Goal: Check status: Check status

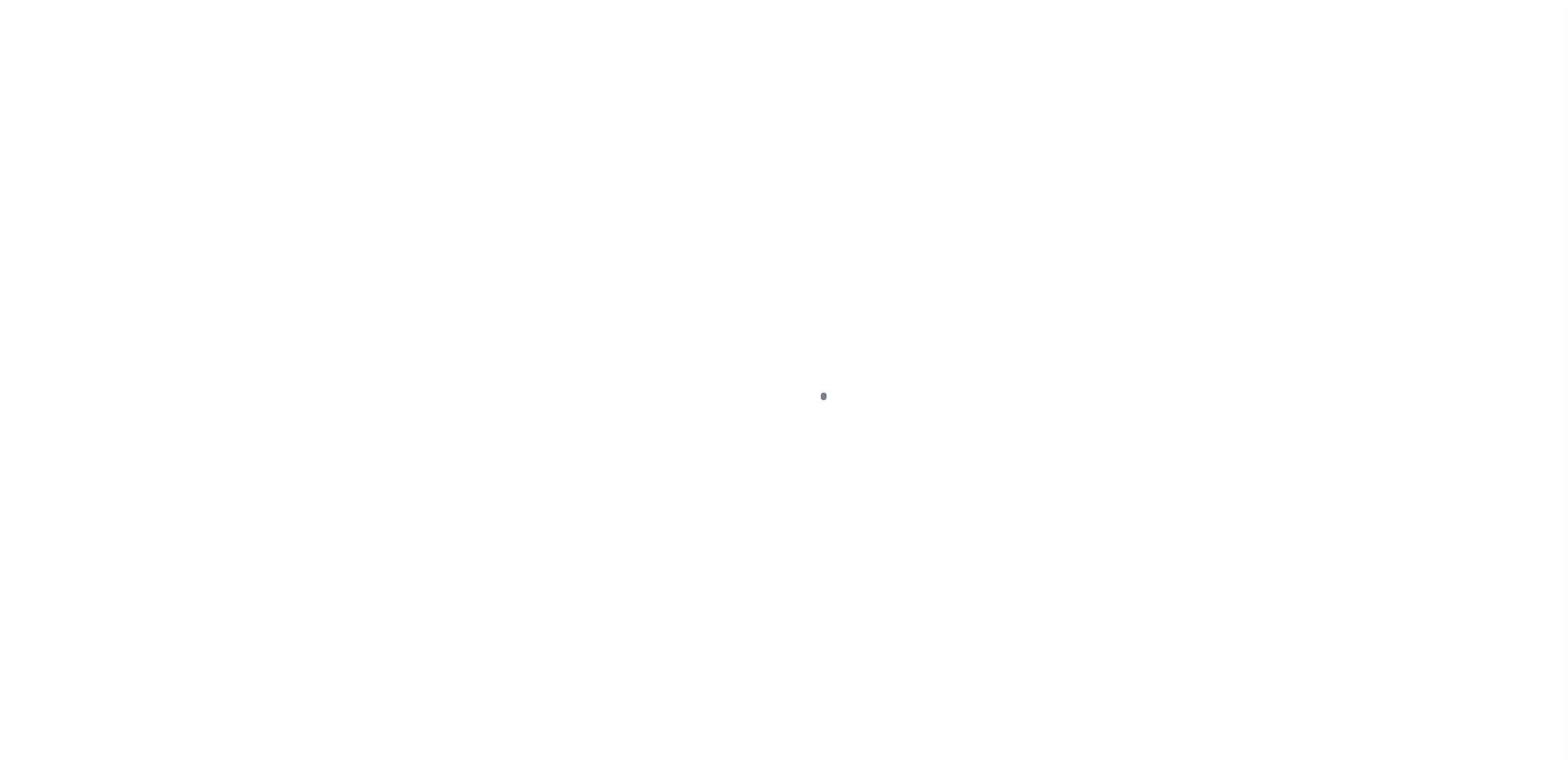
scroll to position [41, 0]
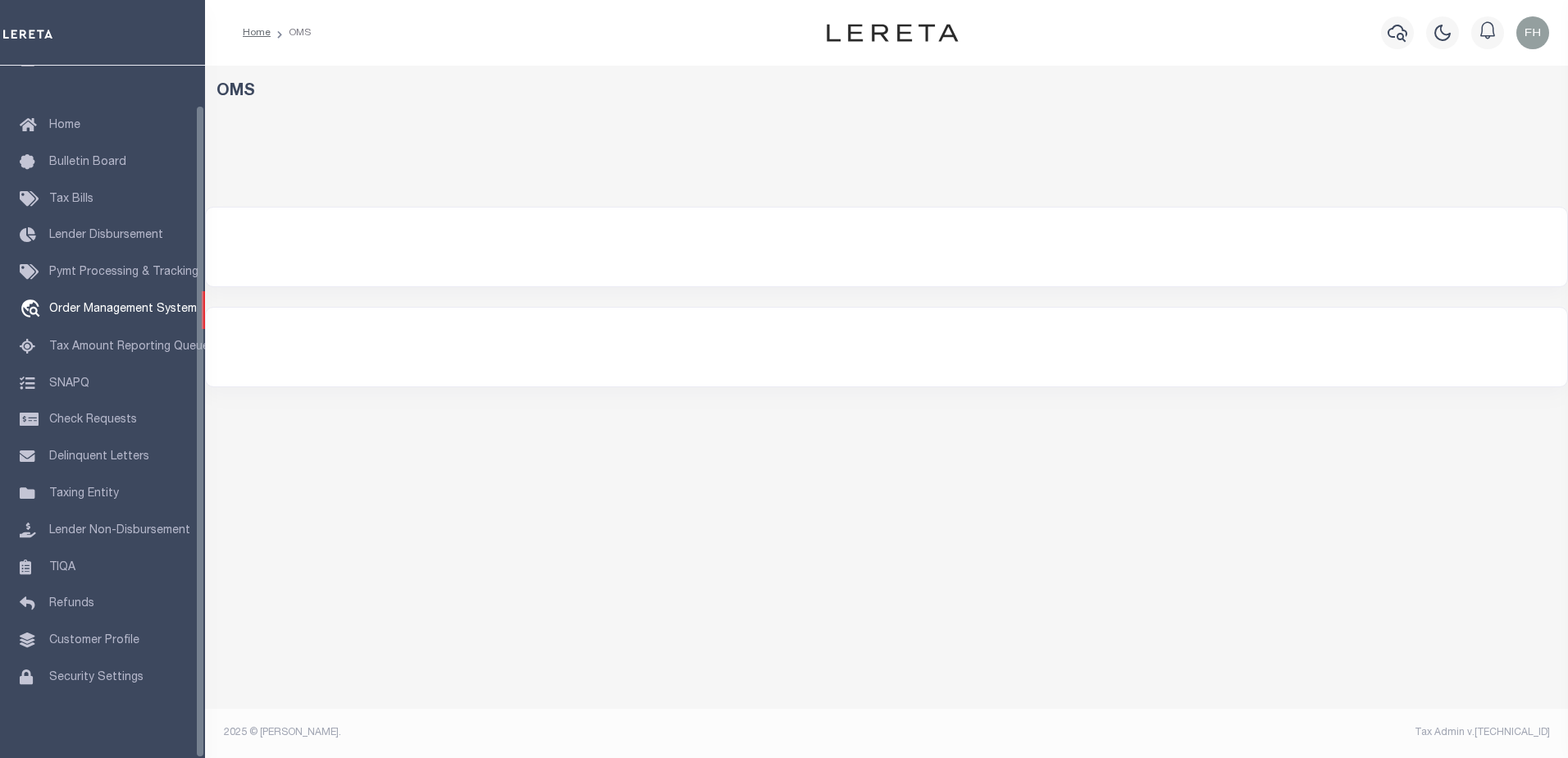
select select "200"
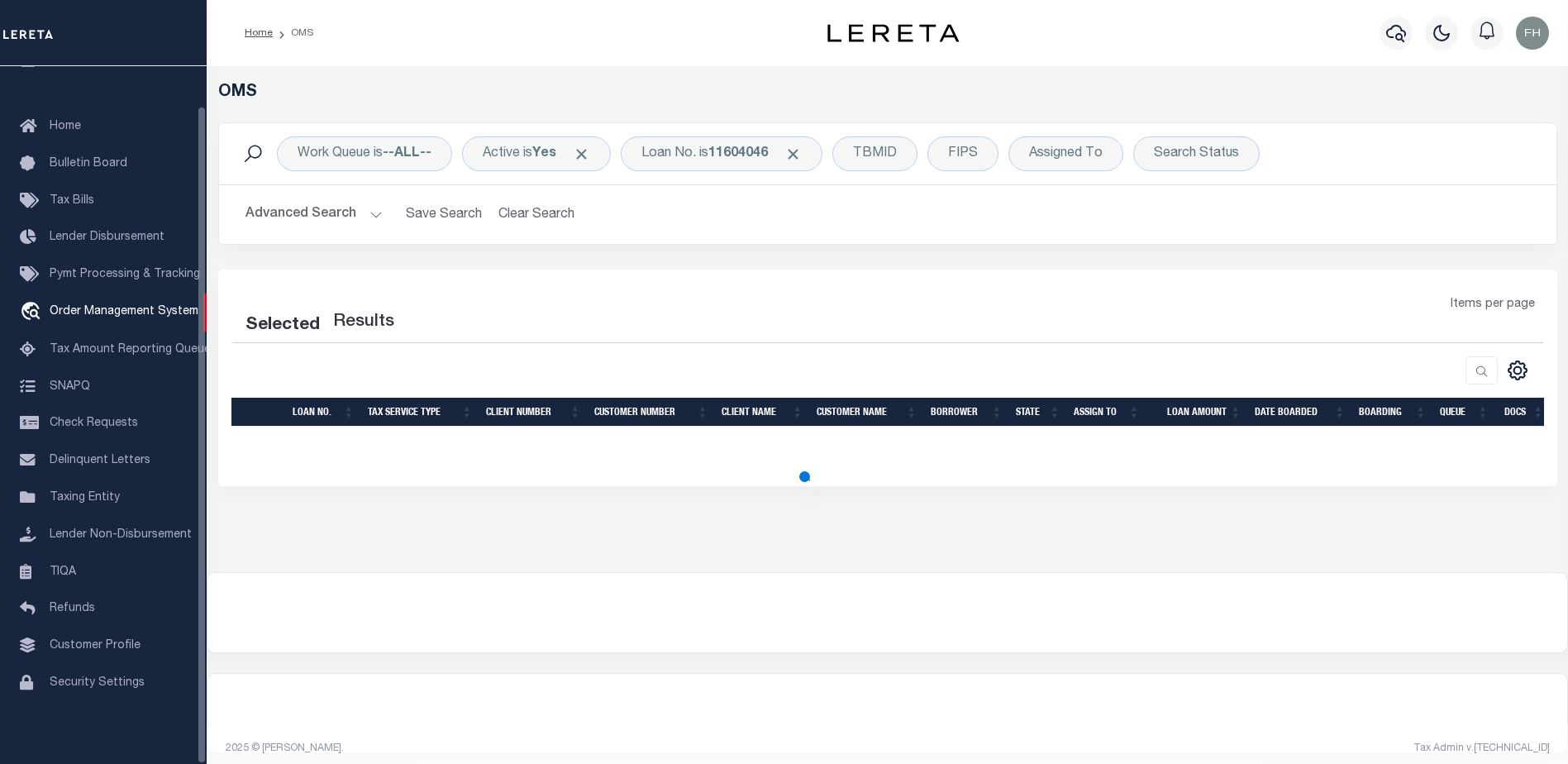
select select "200"
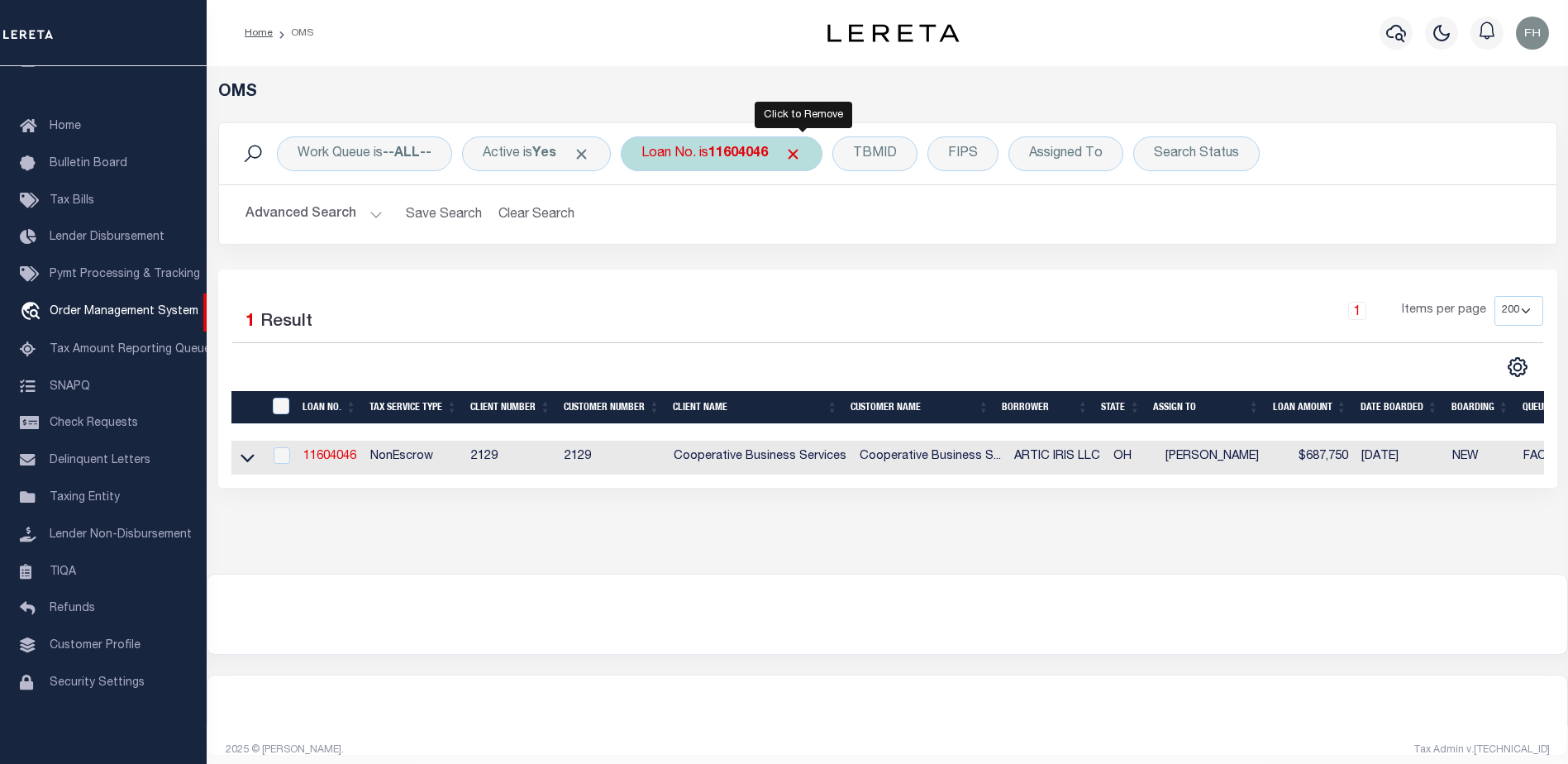
click at [796, 154] on span "Click to Remove" at bounding box center [793, 154] width 17 height 17
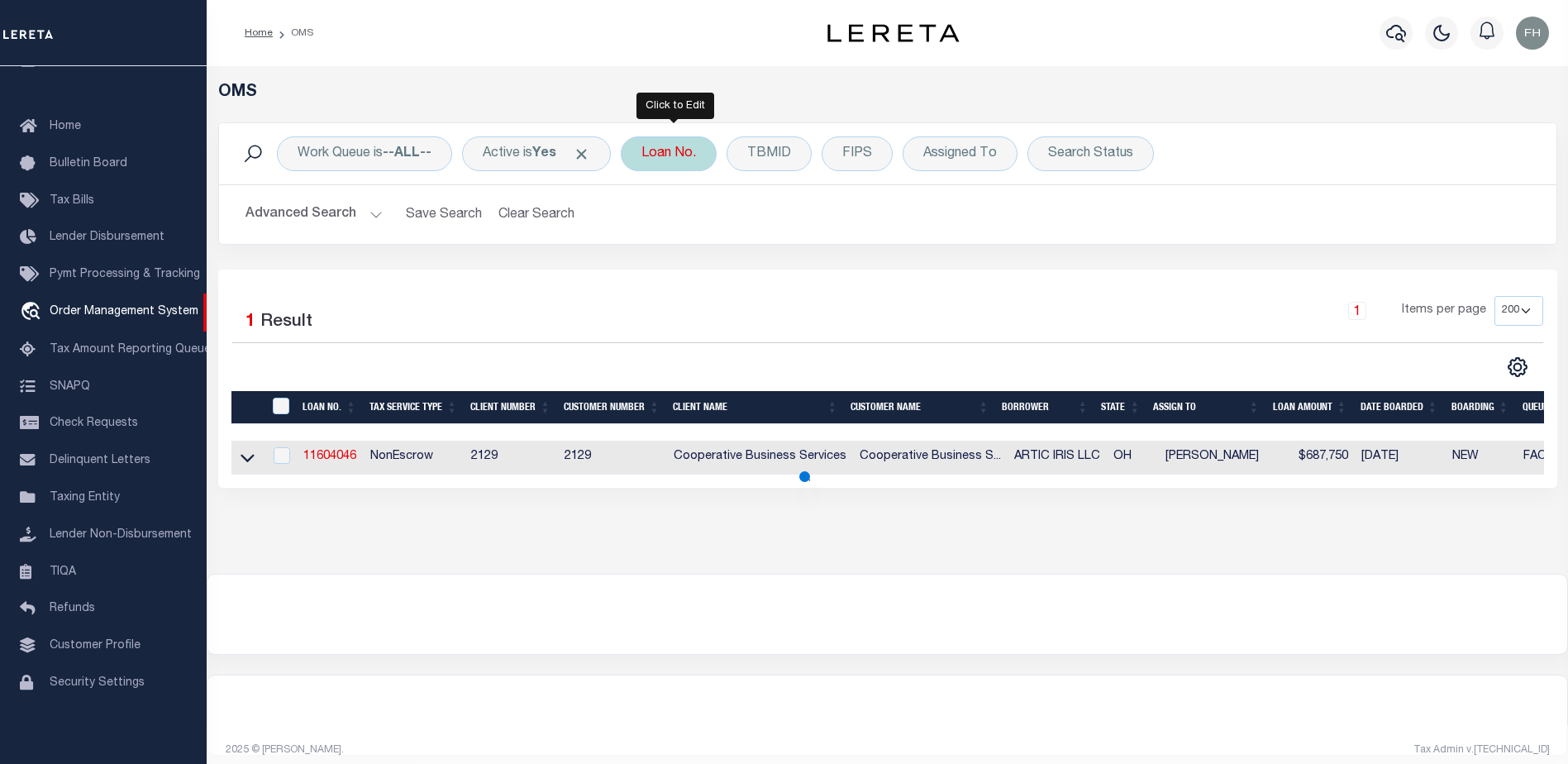
click at [714, 158] on div "Loan No." at bounding box center [669, 153] width 96 height 34
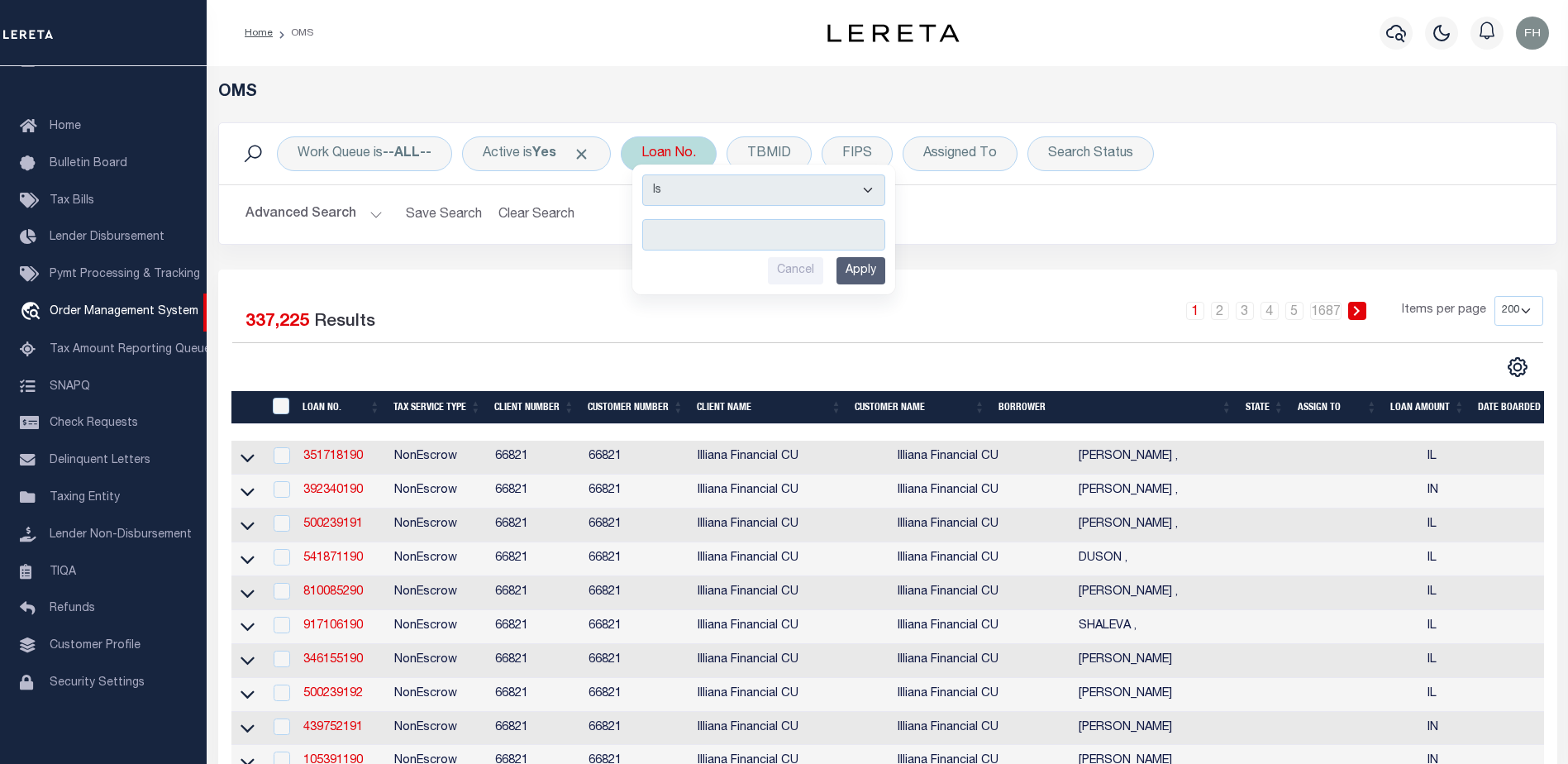
type input "4002096400-00001"
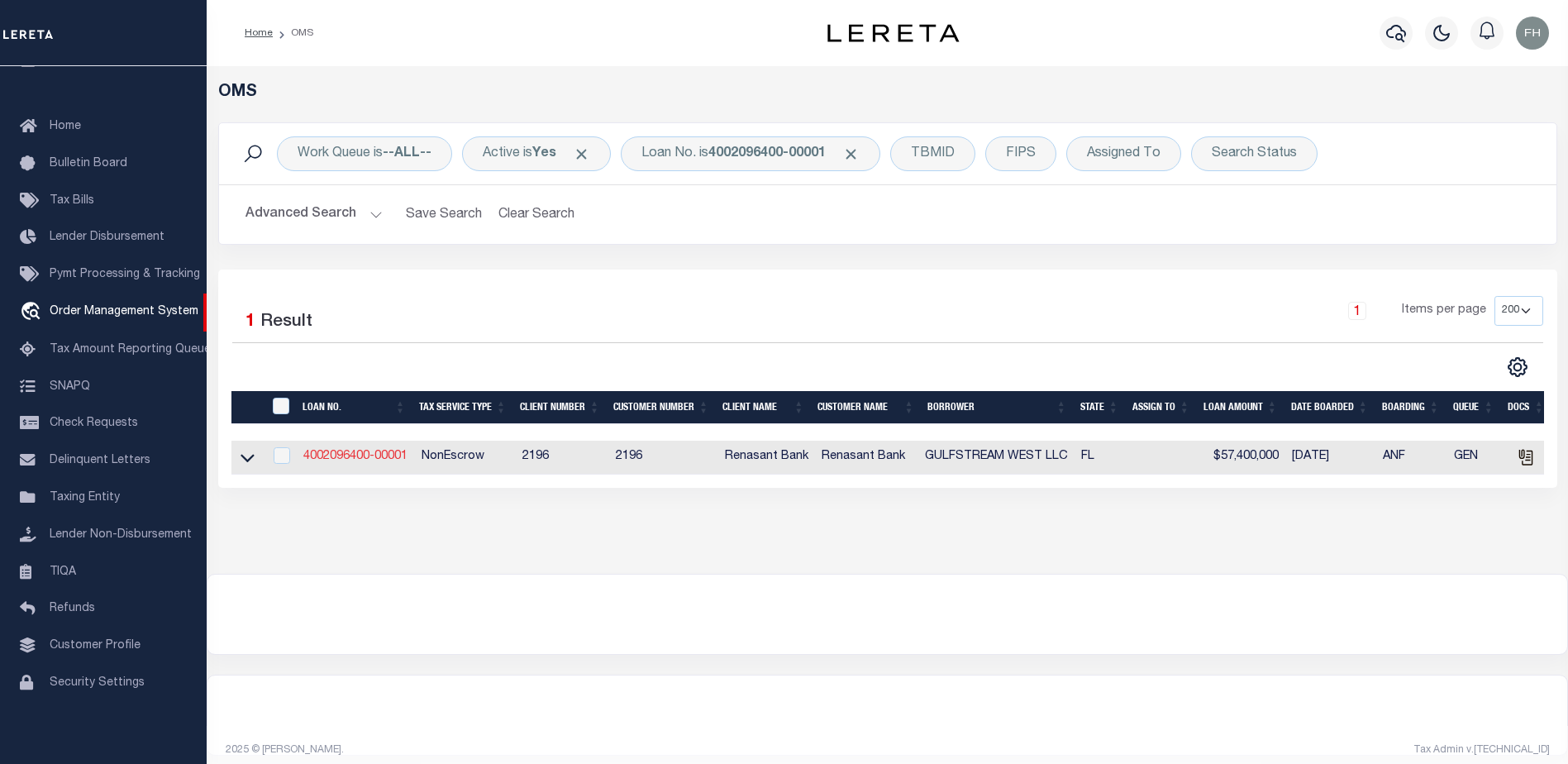
click at [367, 451] on link "4002096400-00001" at bounding box center [355, 455] width 104 height 11
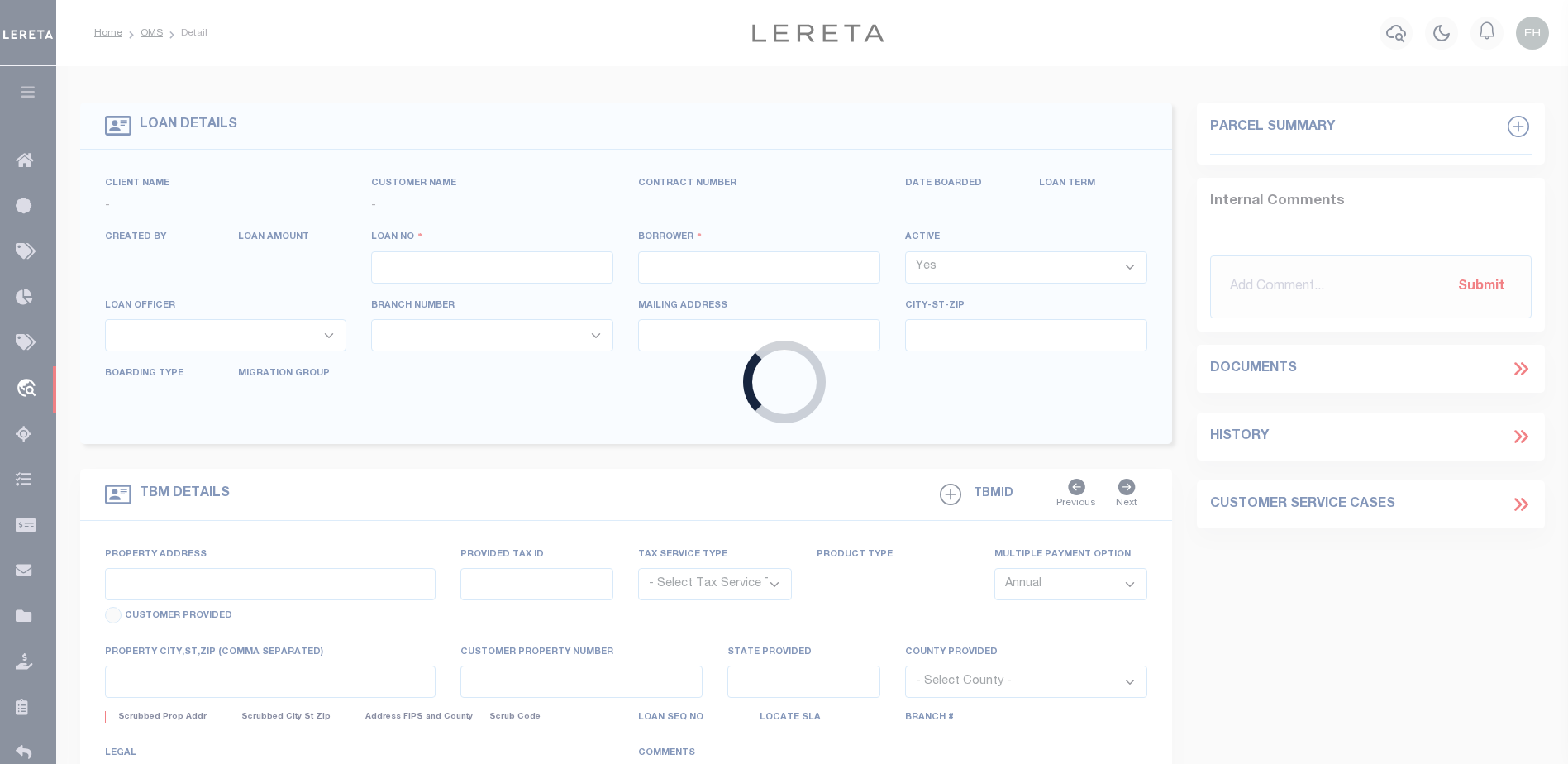
type input "4002096400-00001"
type input "GULFSTREAM WEST LLC"
select select
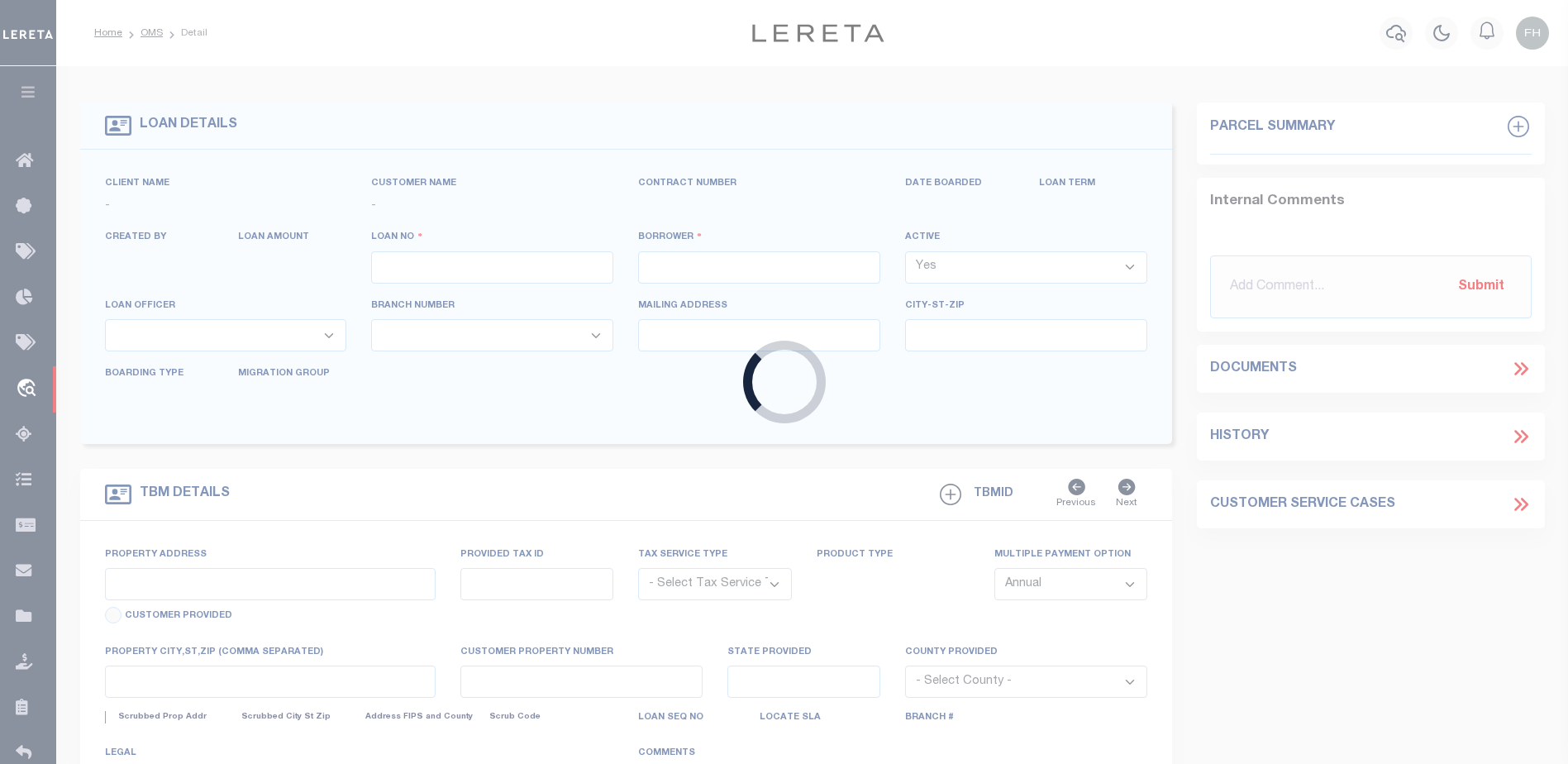
select select
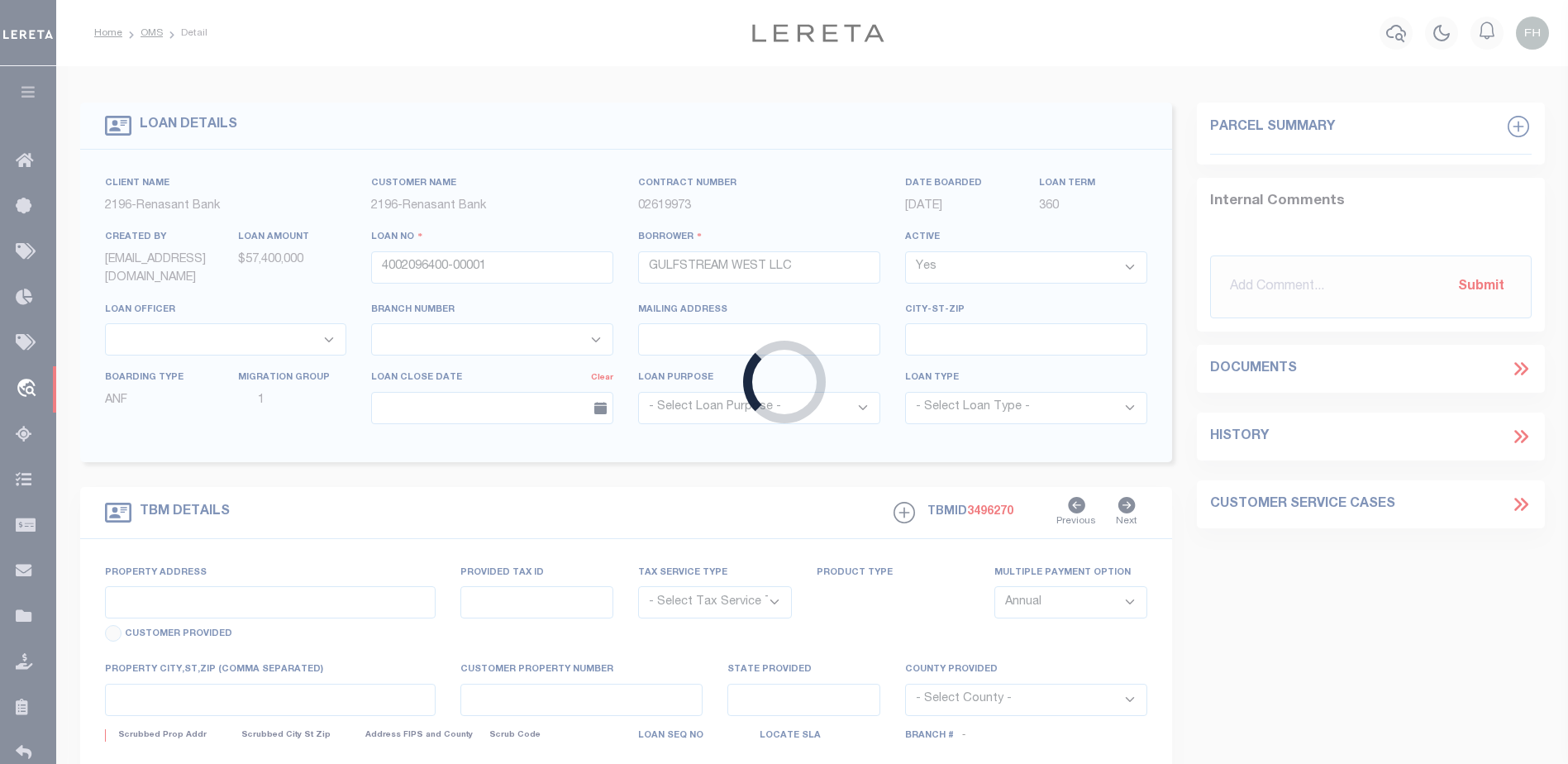
type input "[STREET_ADDRESS]"
radio input "true"
select select "NonEscrow"
select select
type input "[GEOGRAPHIC_DATA]"
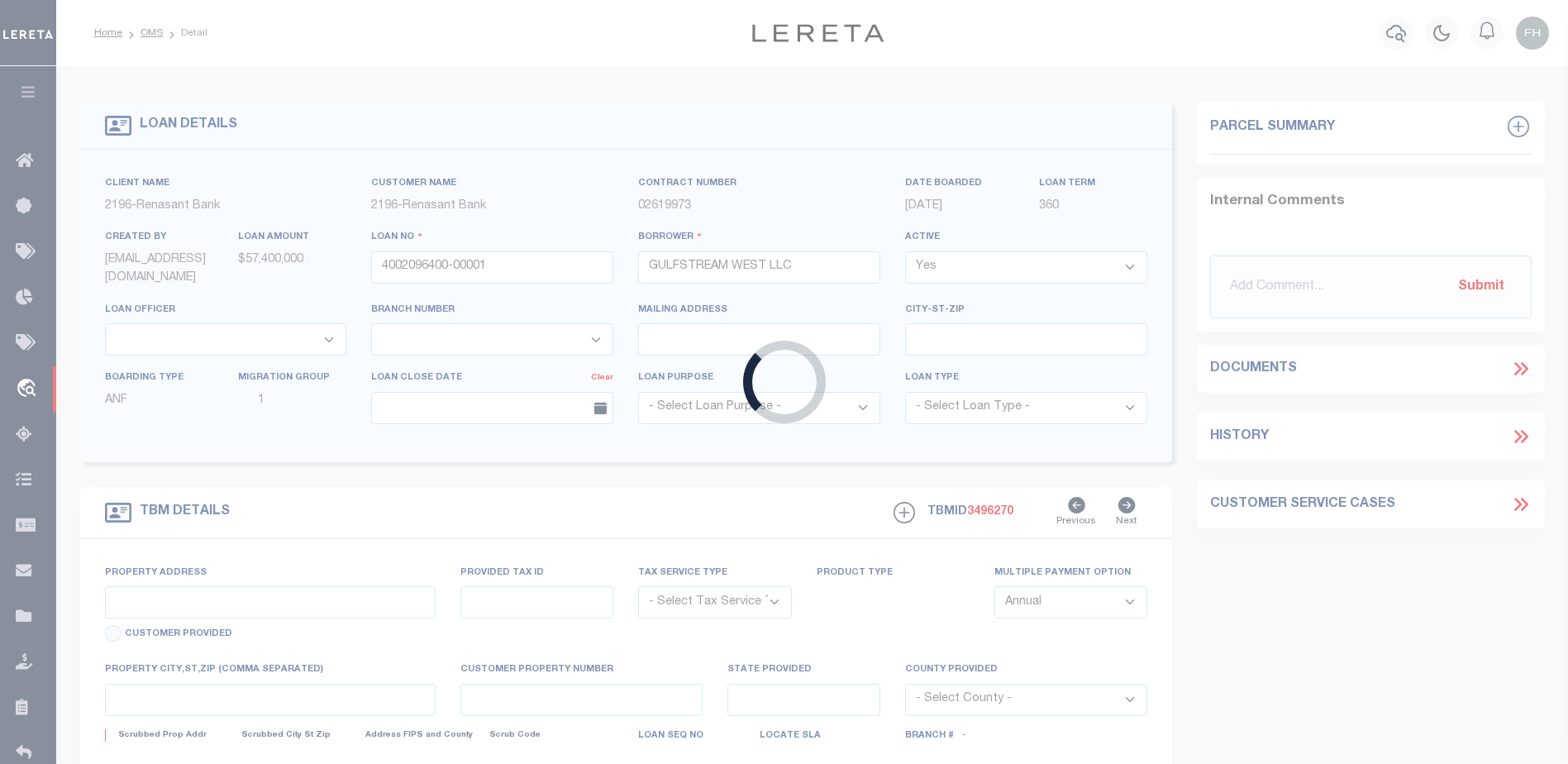
type input "4002096400"
type input "FL"
type textarea "UNVERIFIED CUSTOMER SUPPLIED APN 272S214290000B0101(SEE LEGAL IMAGE ON FILE)."
select select "4983"
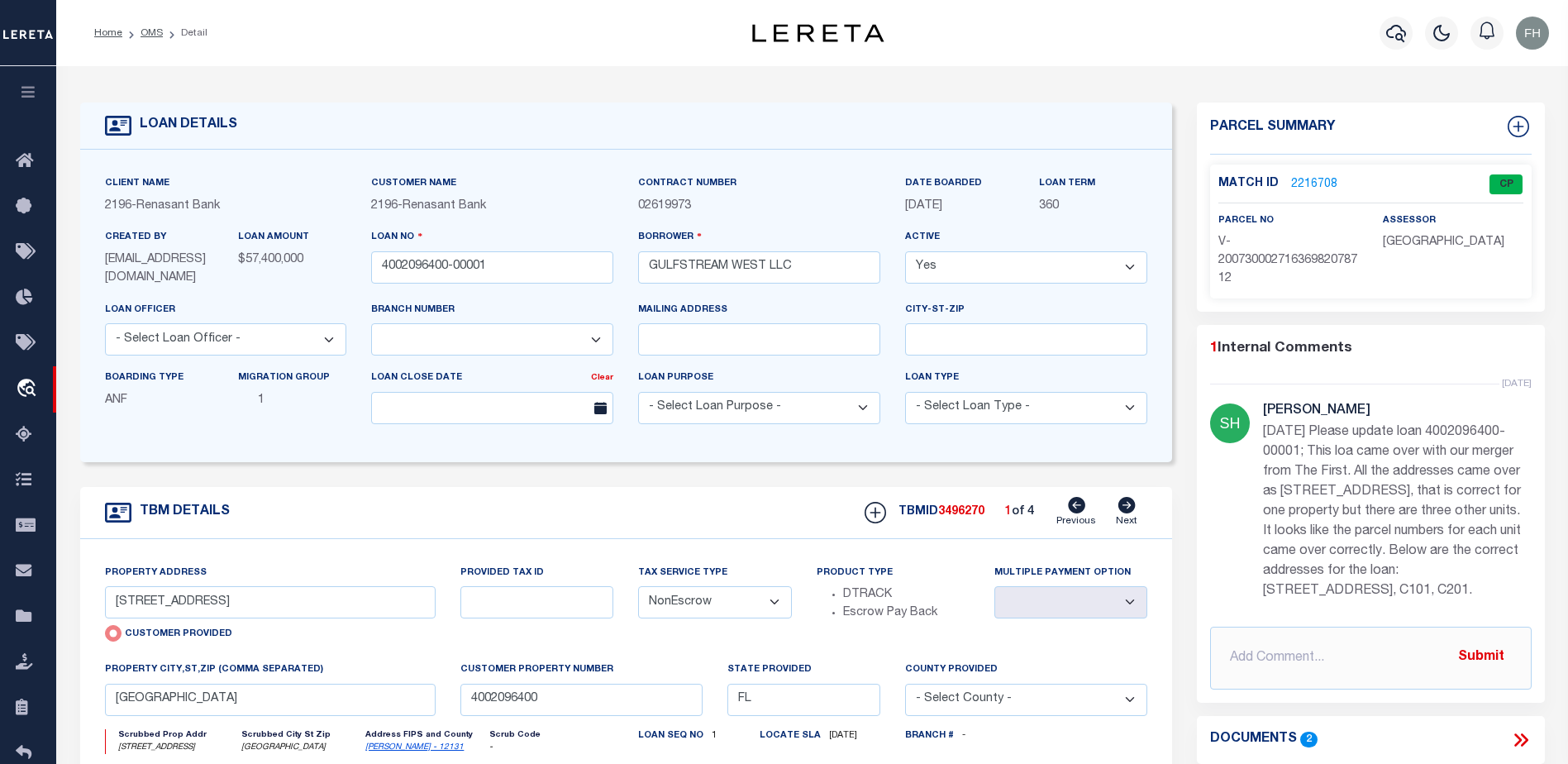
click at [1132, 508] on icon at bounding box center [1126, 504] width 17 height 16
radio input "false"
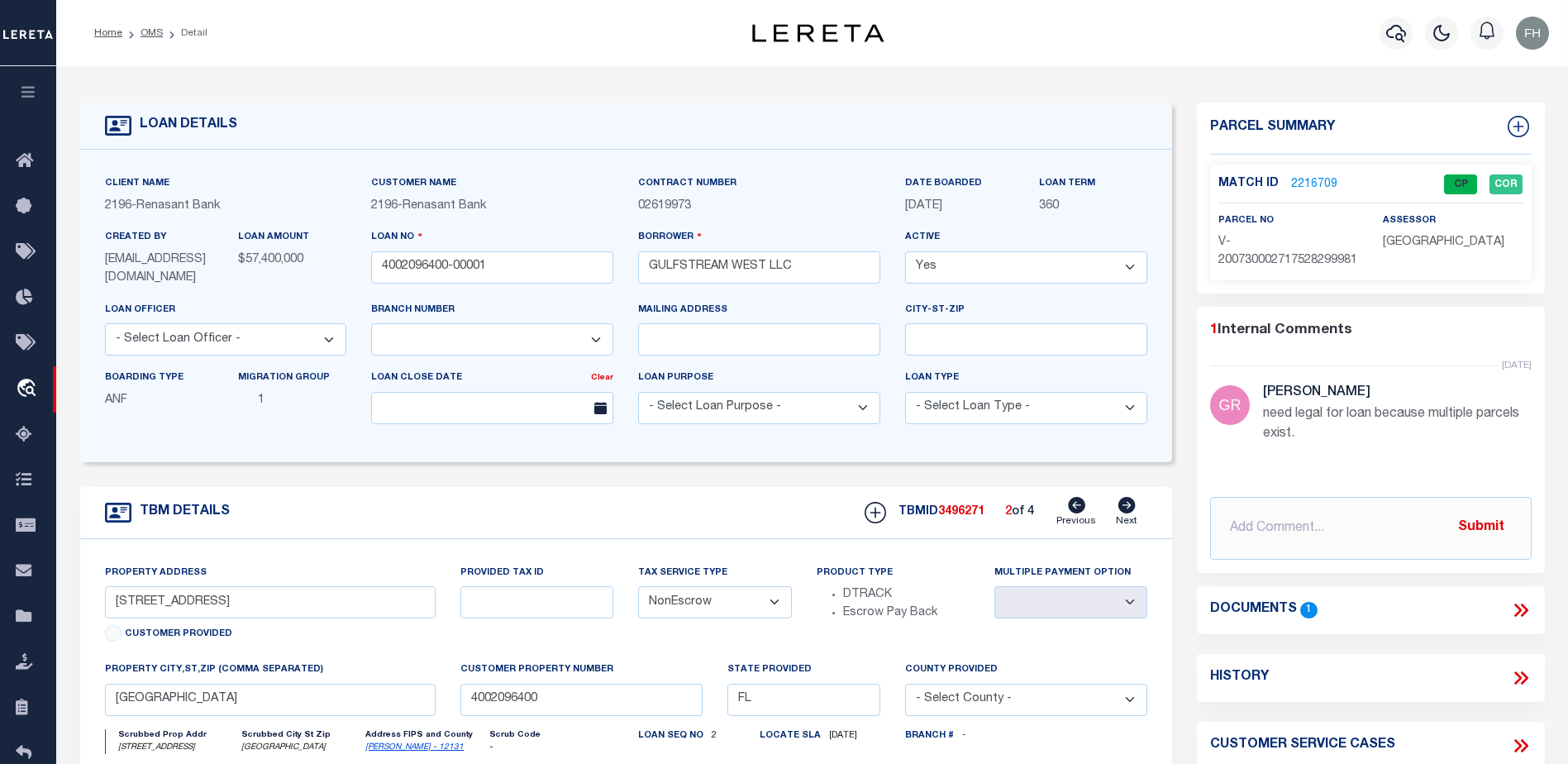
click at [1132, 508] on icon at bounding box center [1126, 504] width 17 height 16
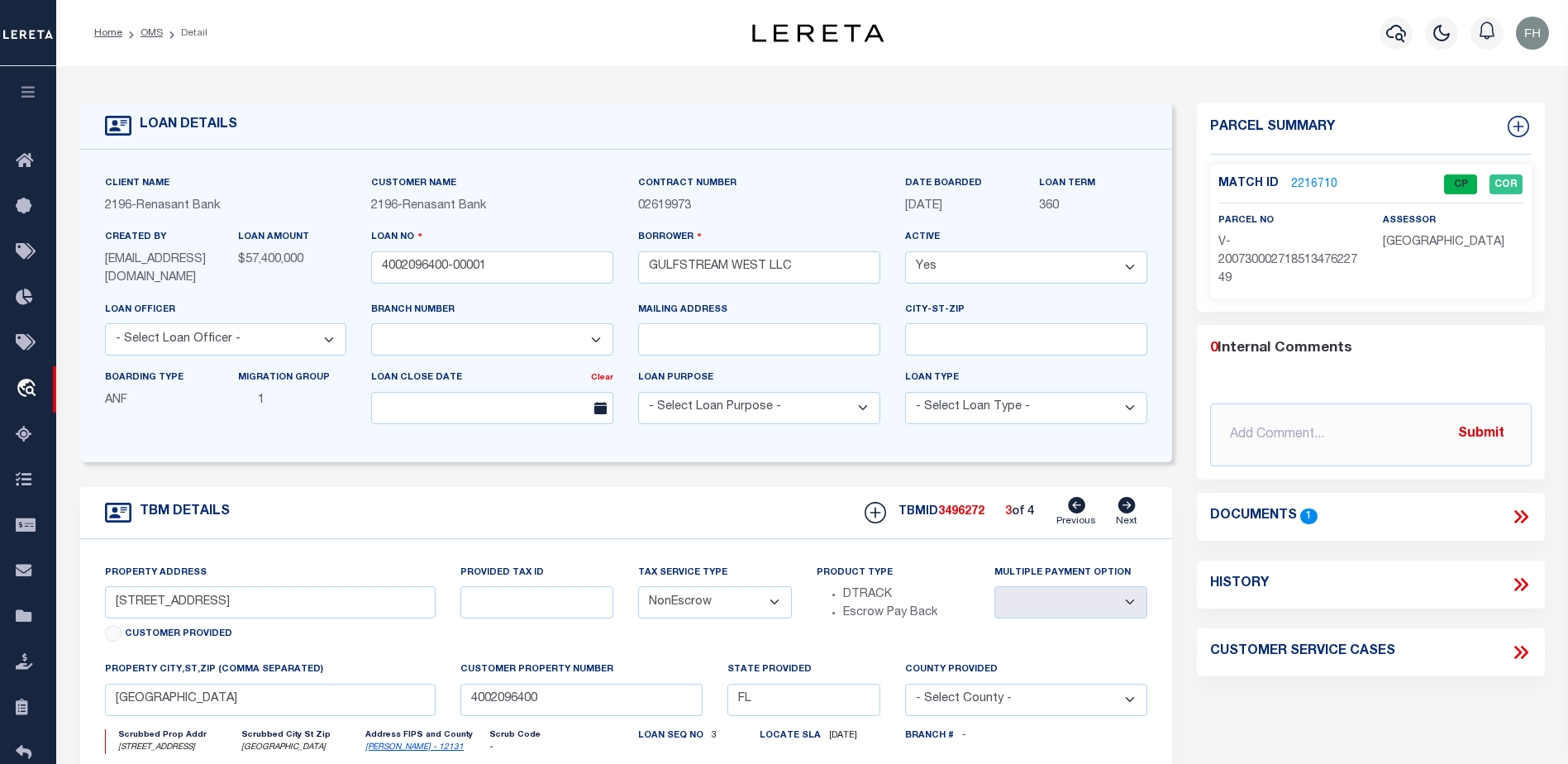
click at [1132, 508] on icon at bounding box center [1126, 504] width 17 height 16
click at [1073, 502] on icon at bounding box center [1076, 504] width 17 height 16
select select
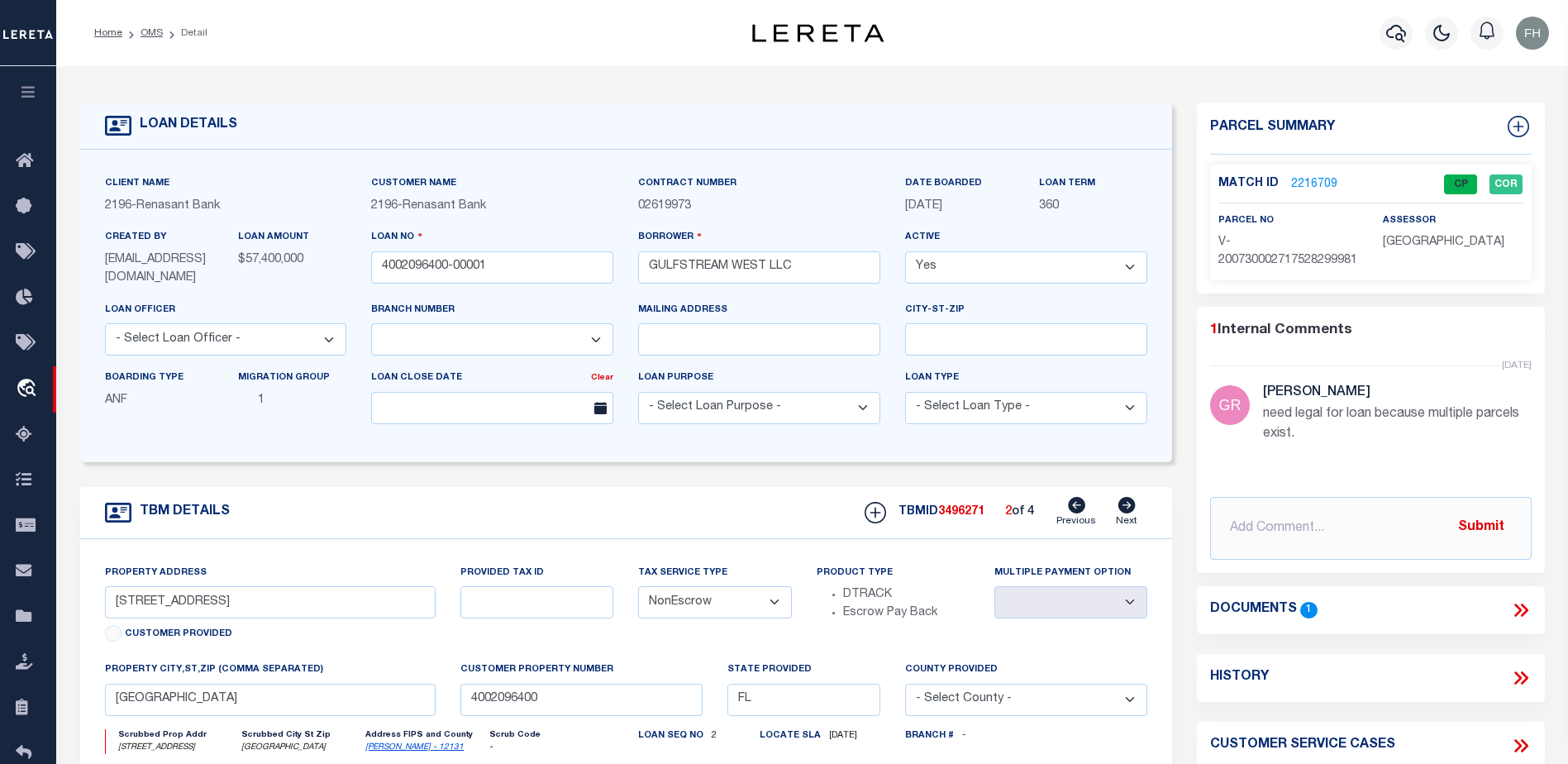
click at [1073, 502] on icon at bounding box center [1076, 504] width 17 height 16
radio input "true"
select select
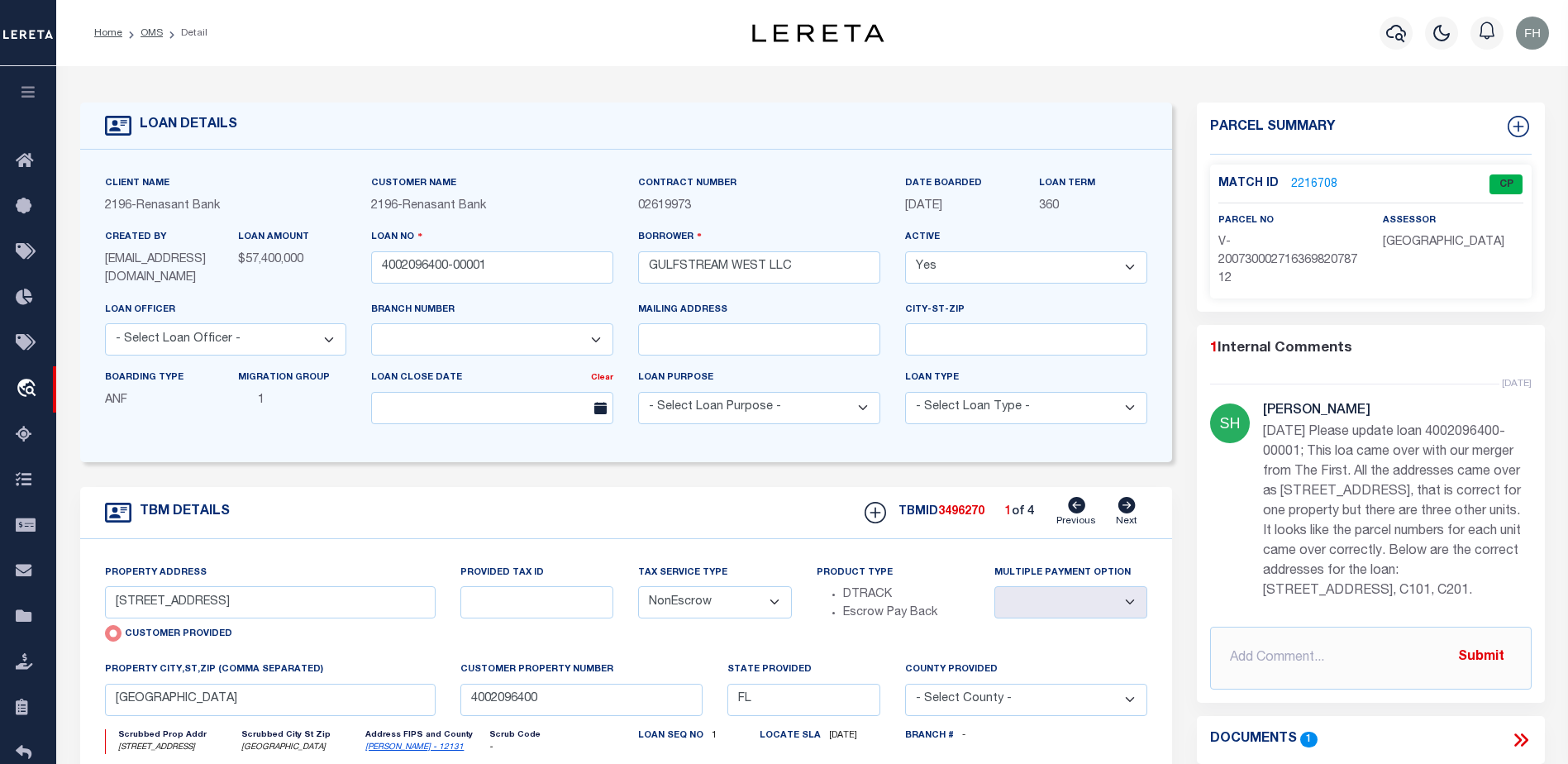
click at [152, 39] on li "OMS" at bounding box center [142, 33] width 40 height 15
click at [146, 34] on link "OMS" at bounding box center [152, 33] width 22 height 10
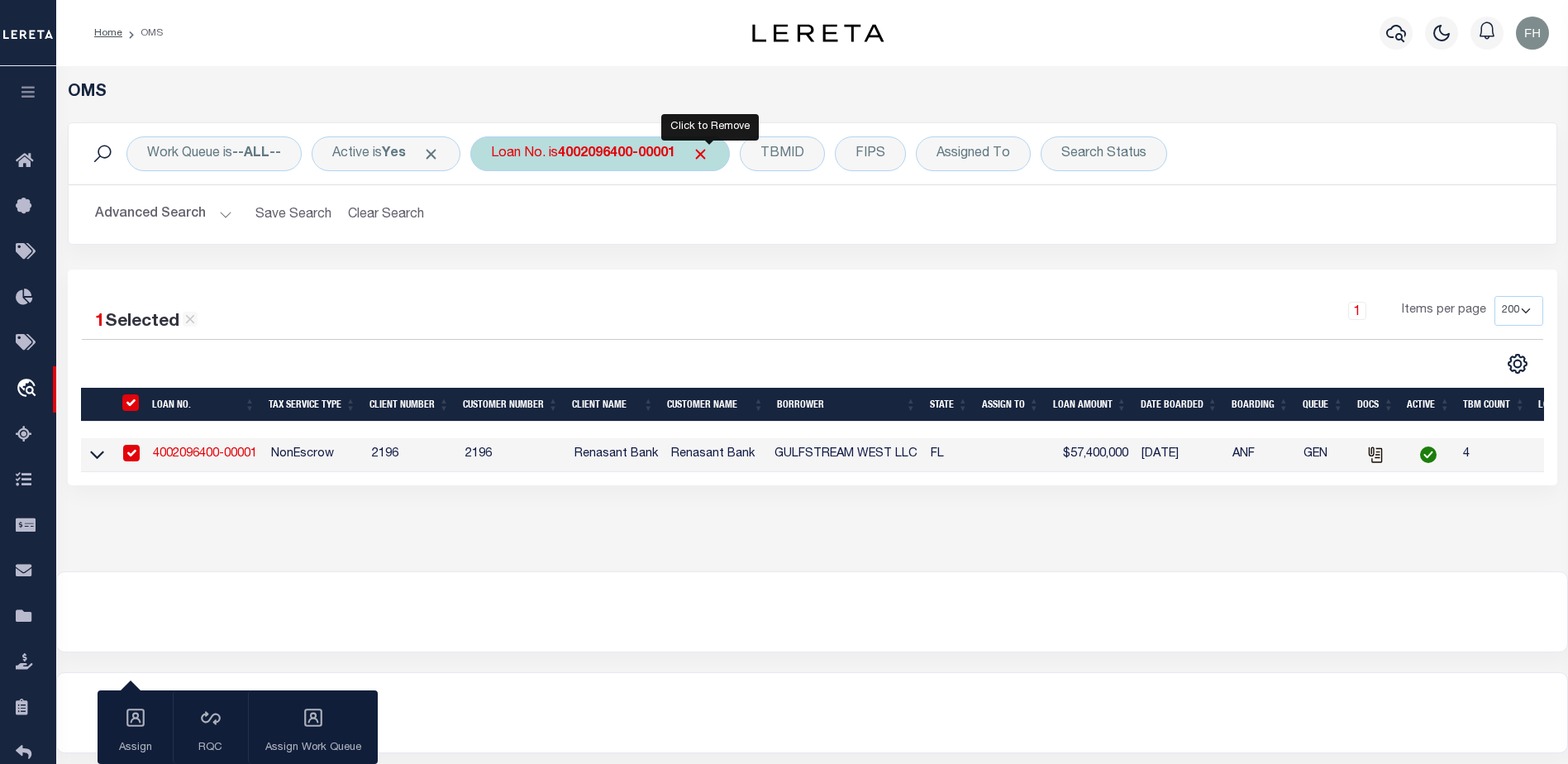
click at [709, 153] on span "Click to Remove" at bounding box center [700, 154] width 17 height 17
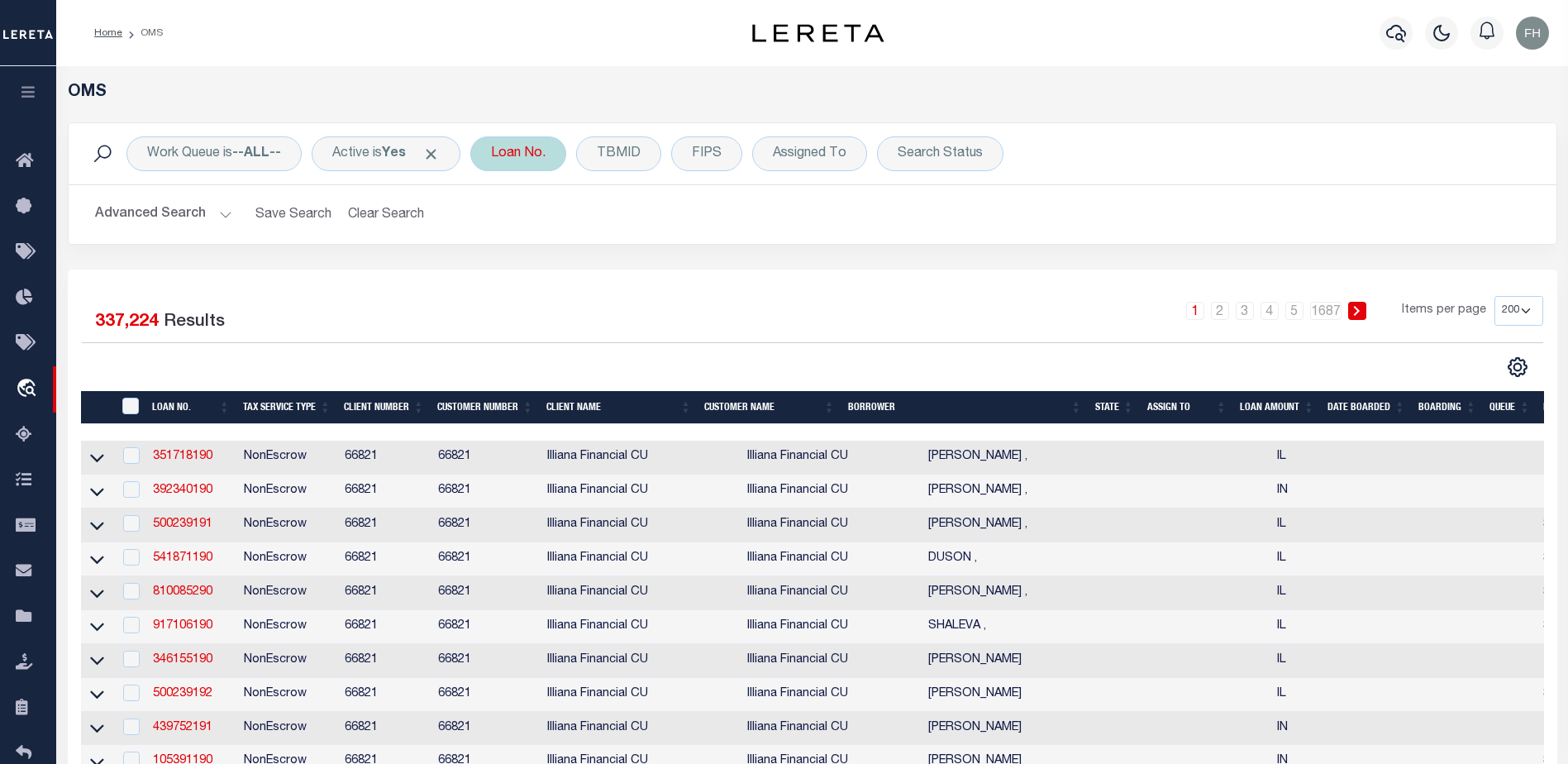
click at [546, 154] on div "Loan No." at bounding box center [519, 153] width 96 height 34
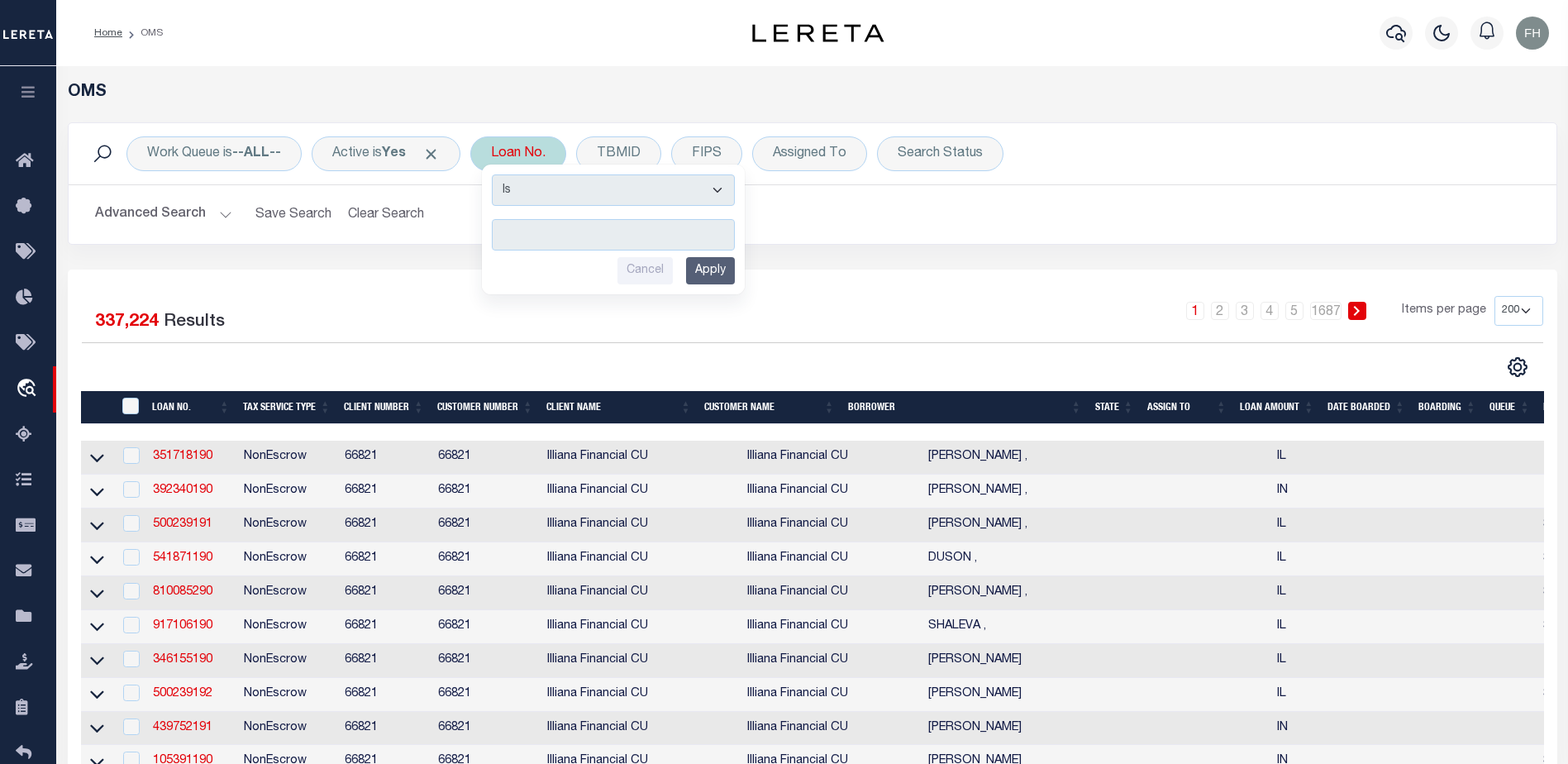
type input "4002070500-00001"
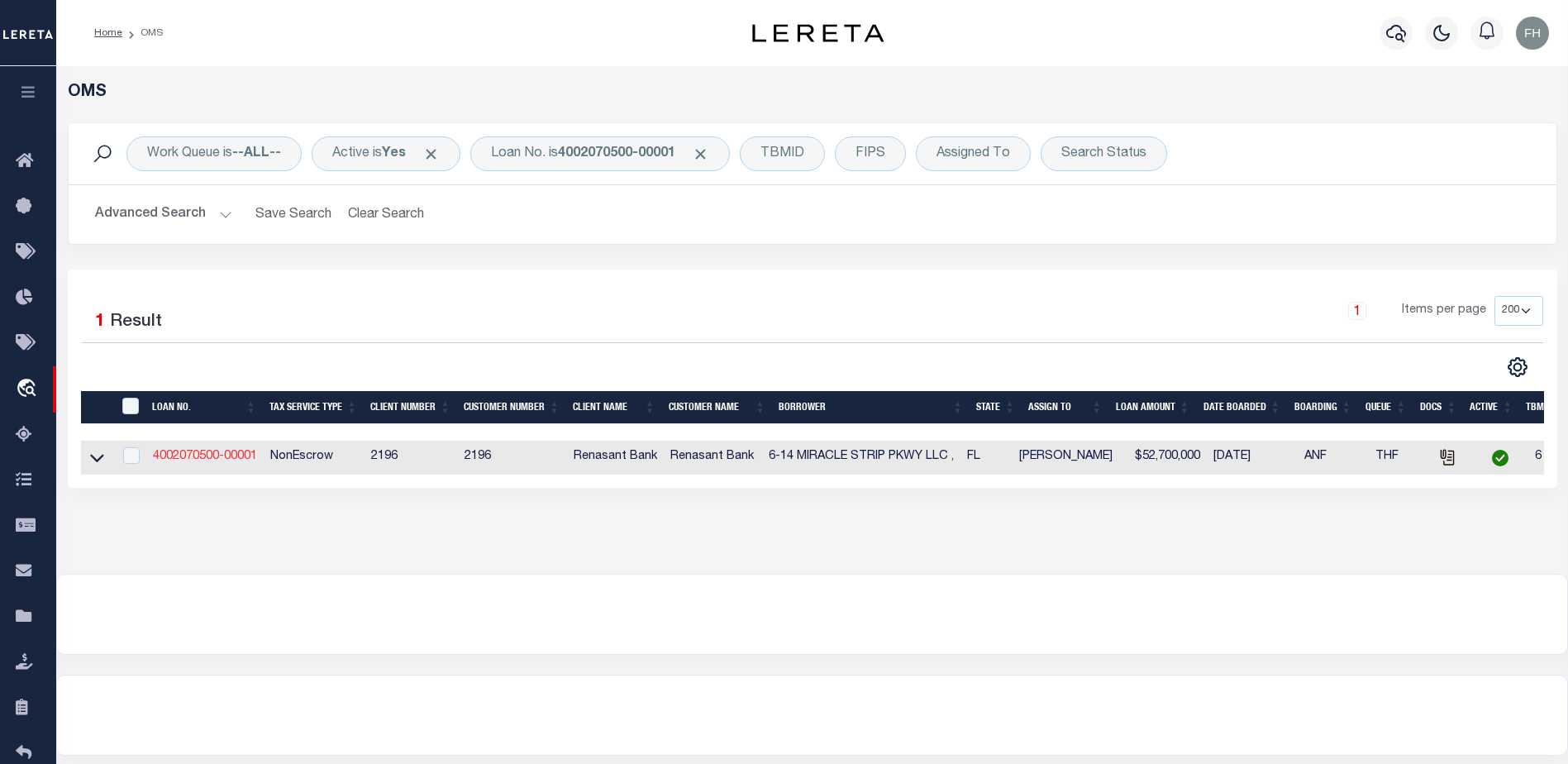
click at [226, 455] on link "4002070500-00001" at bounding box center [204, 455] width 104 height 11
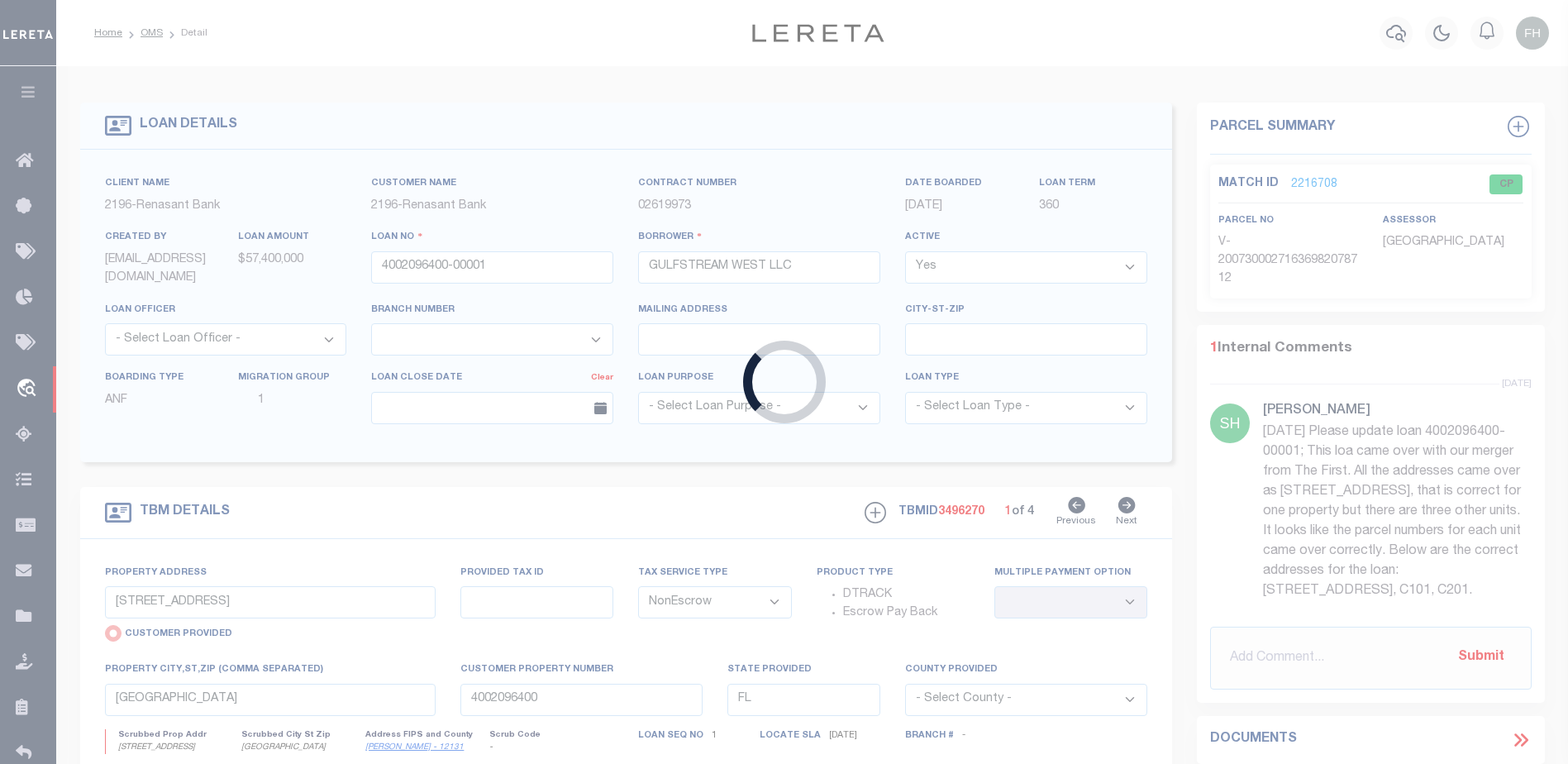
type input "4002070500-00001"
type input "6-14 MIRACLE STRIP PKWY LLC ,"
select select
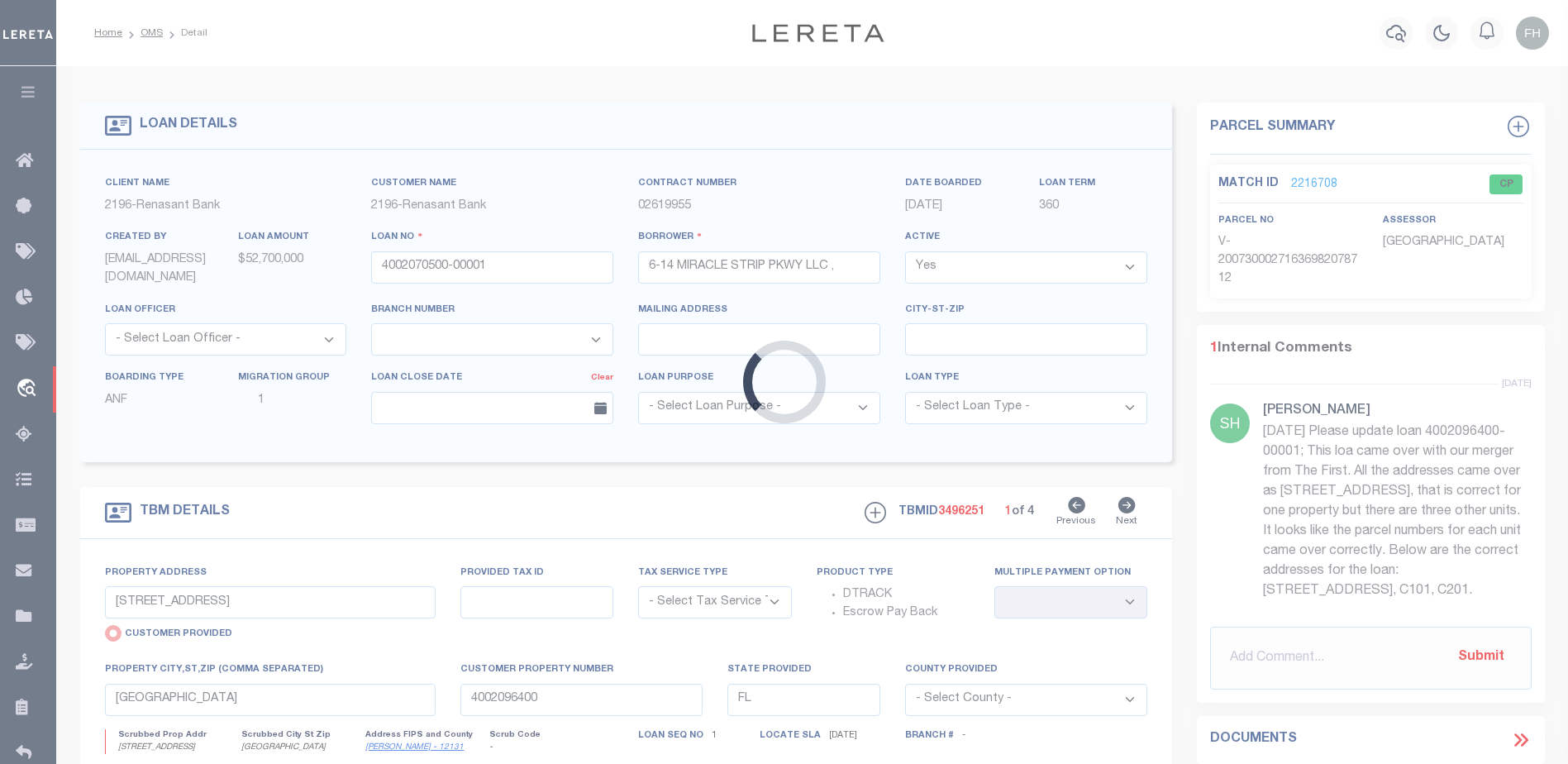
type input "[STREET_ADDRESS]"
select select "NonEscrow"
select select
type input "[GEOGRAPHIC_DATA][PERSON_NAME]"
type input "4002070500"
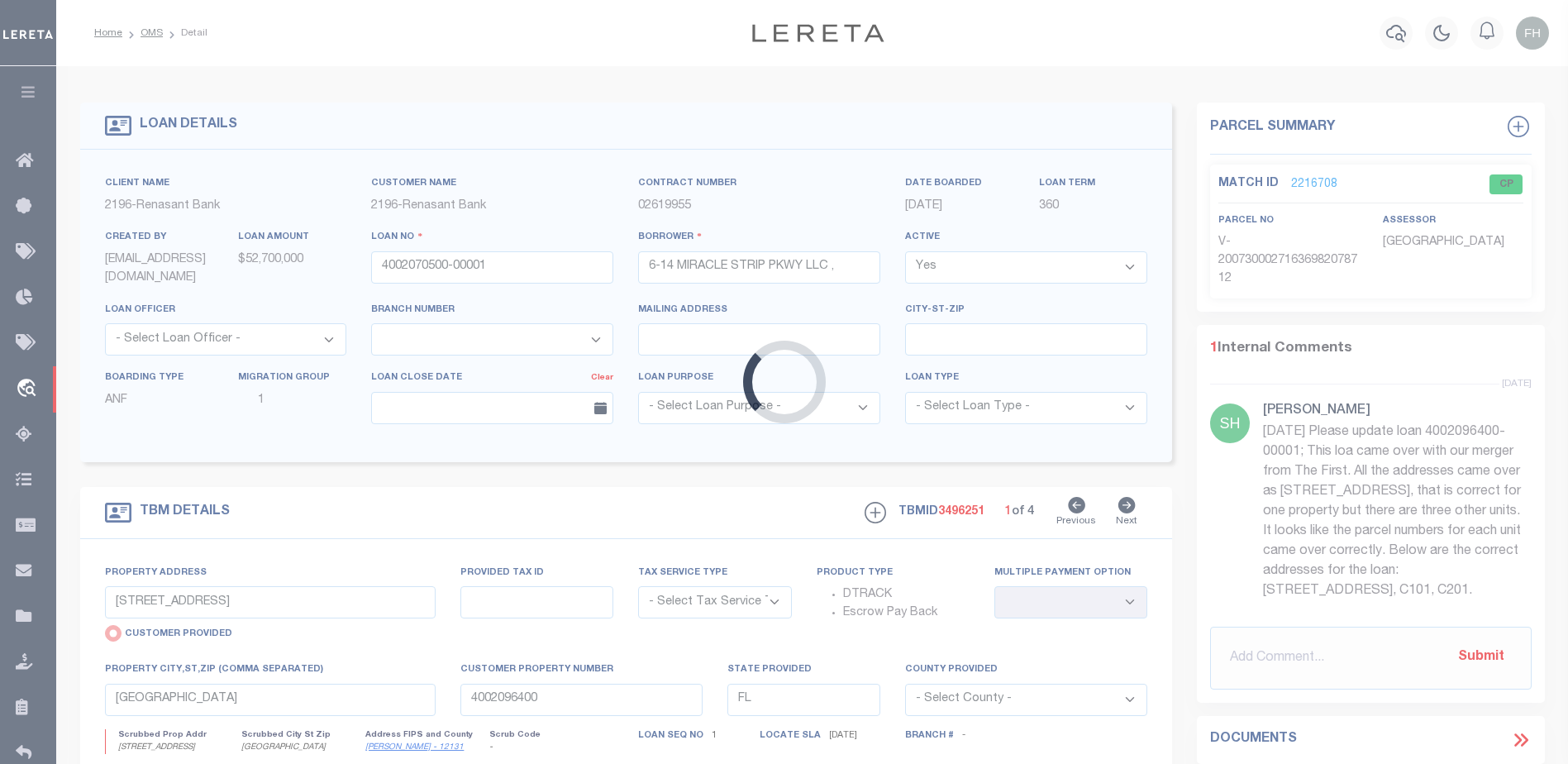
type textarea "UNVERIFIED CUSTOMER SUPPLIED APN 232S24000000080000"
select select "4983"
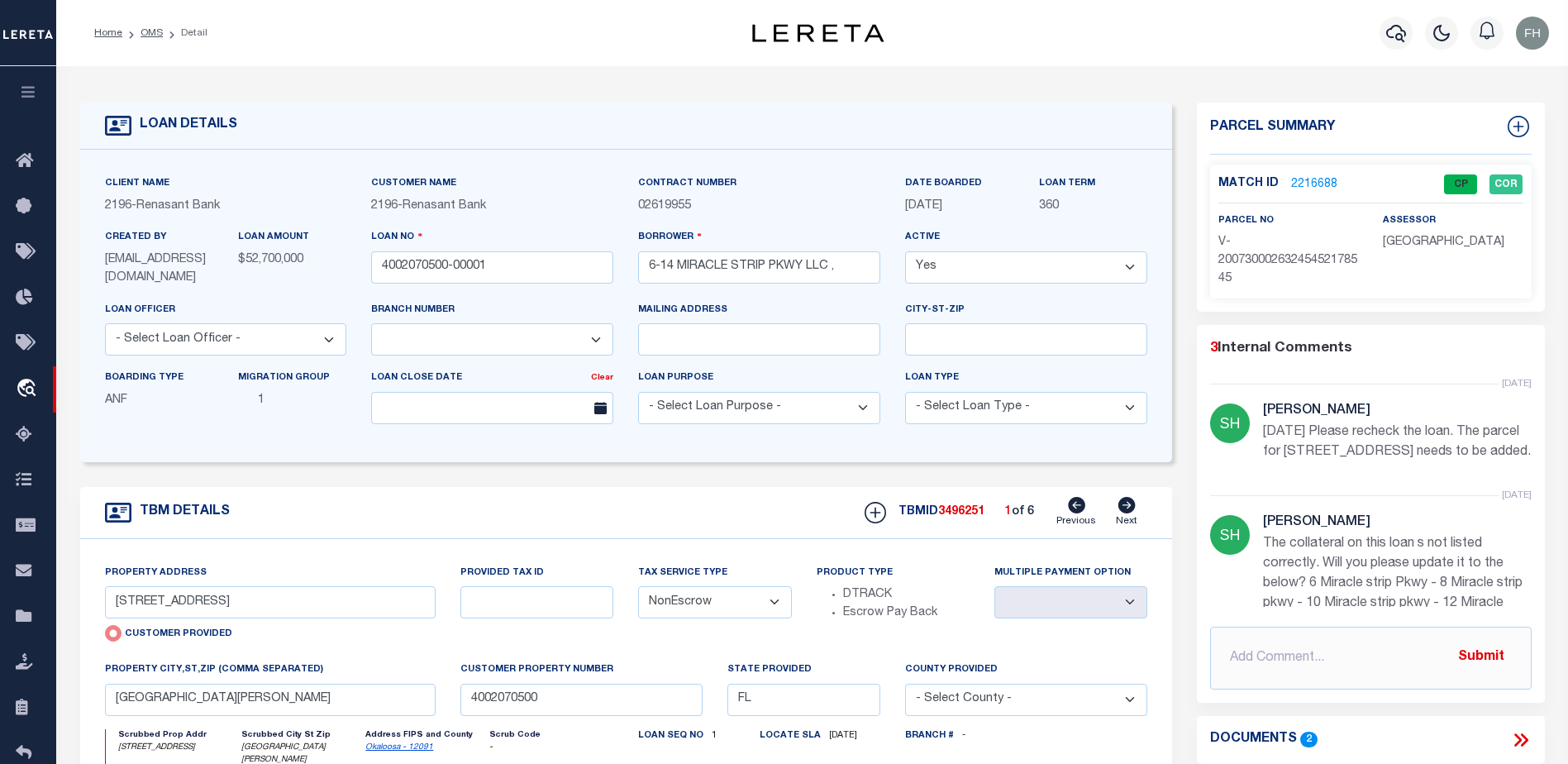
click at [1130, 510] on icon at bounding box center [1126, 504] width 17 height 16
radio input "false"
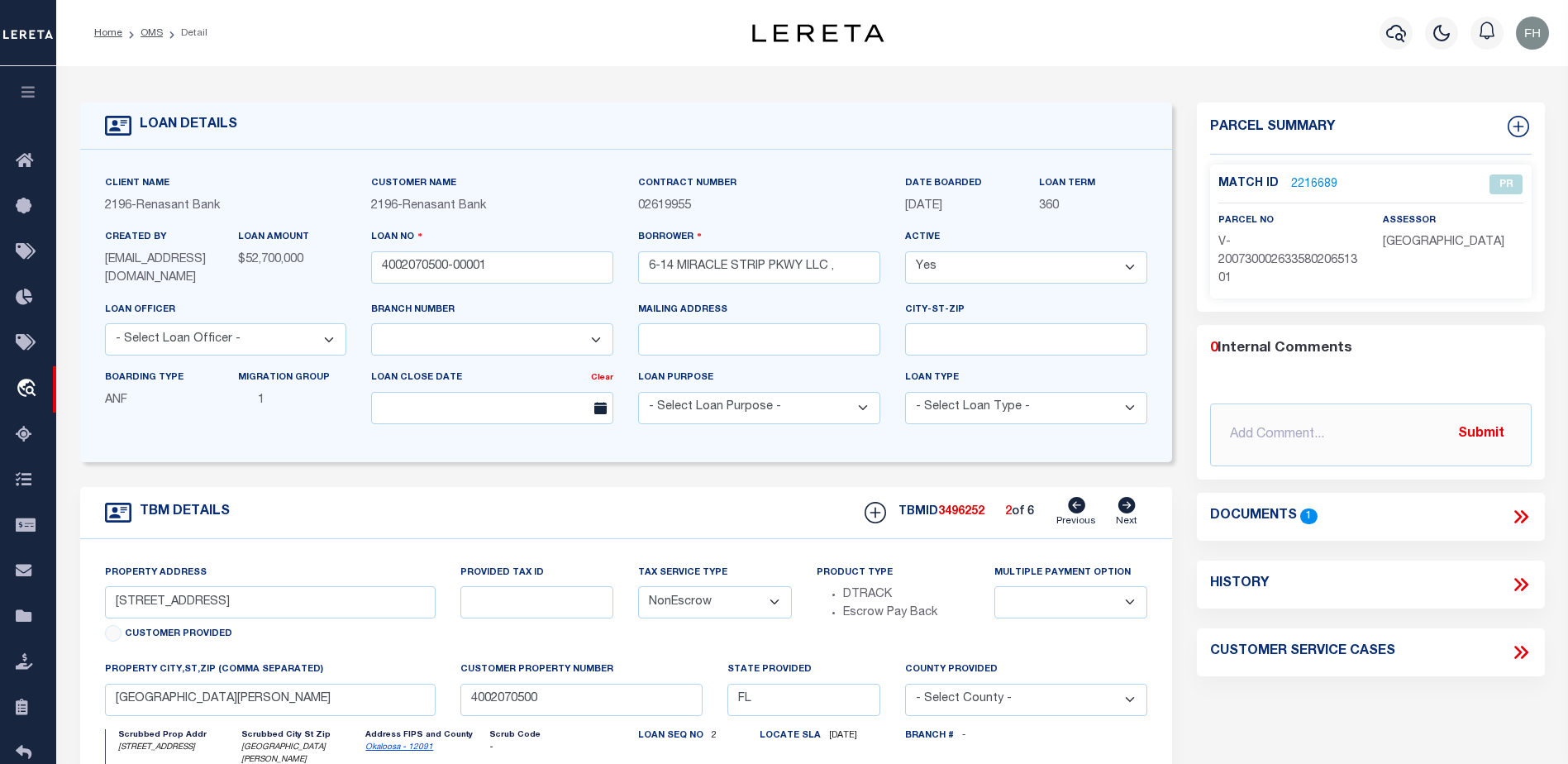
click at [1130, 510] on icon at bounding box center [1126, 504] width 17 height 16
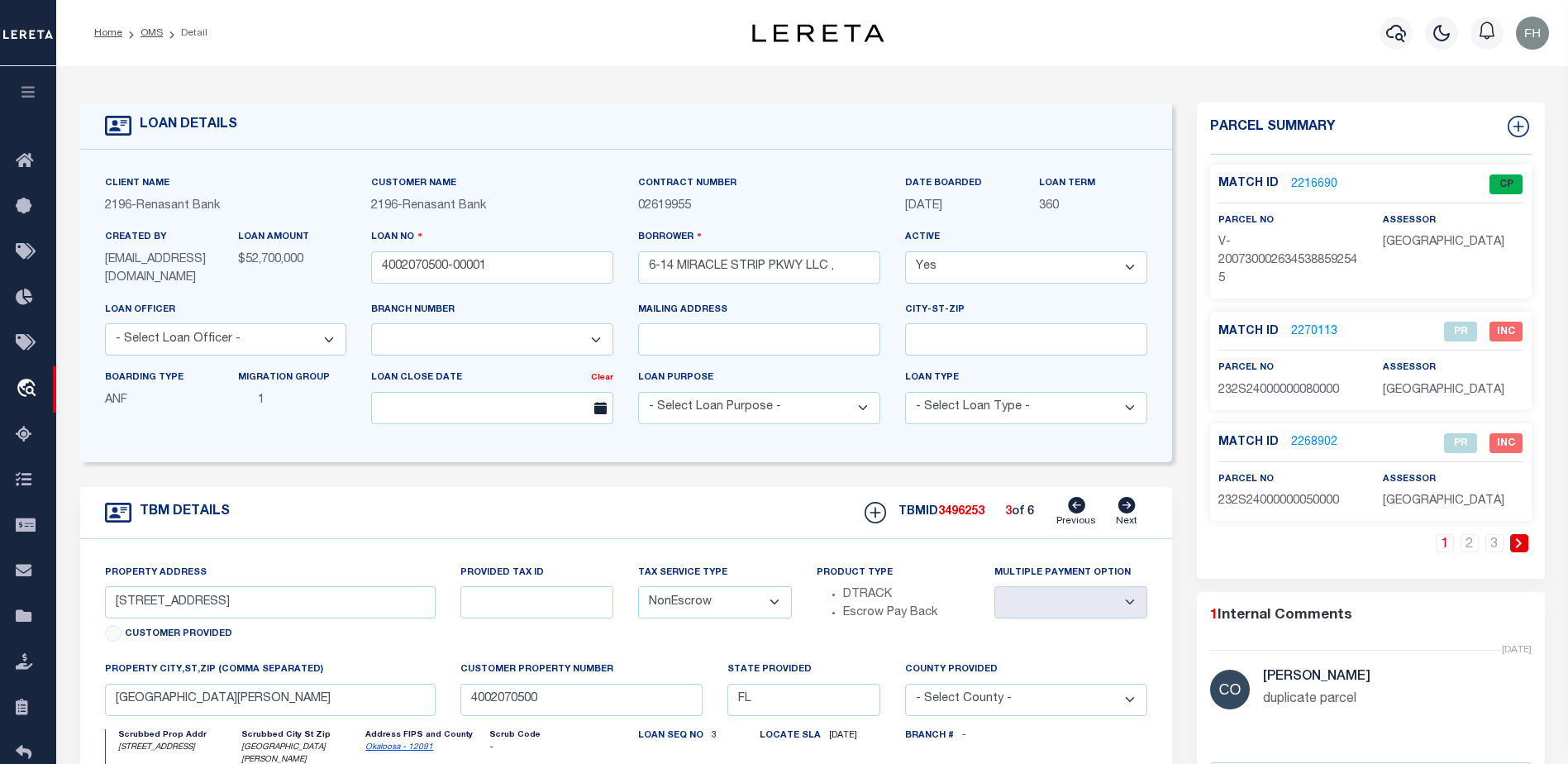
click at [1130, 510] on icon at bounding box center [1126, 504] width 17 height 16
select select
